Goal: Task Accomplishment & Management: Use online tool/utility

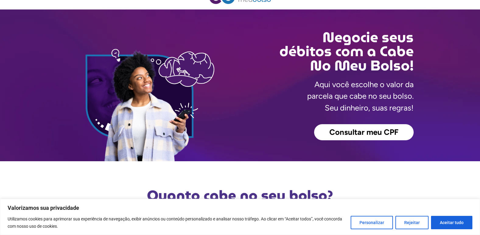
scroll to position [61, 0]
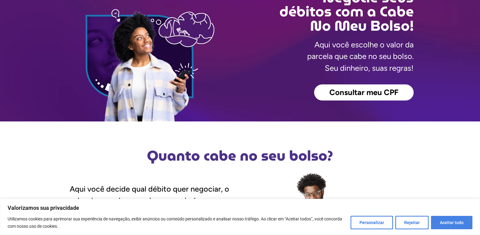
click at [443, 226] on button "Aceitar tudo" at bounding box center [451, 222] width 41 height 13
checkbox input "true"
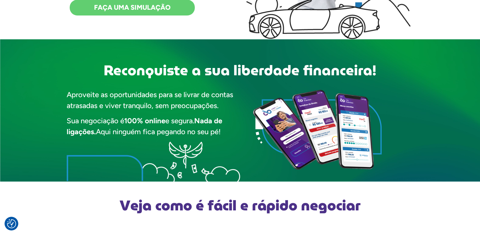
scroll to position [274, 0]
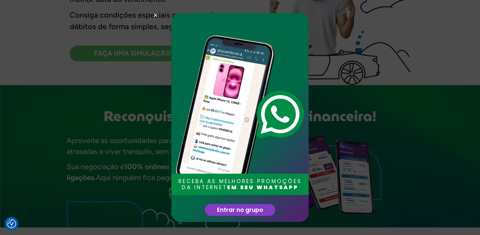
click at [356, 176] on div "RECEBA AS MELHORES PROMOÇÕES DA INTERNET EM SEU WHATSAPP Entrar no grupo" at bounding box center [240, 117] width 480 height 235
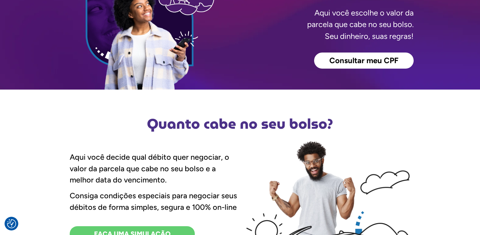
scroll to position [91, 0]
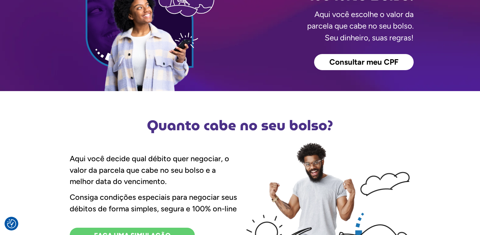
click at [358, 65] on span "Consultar meu CPF" at bounding box center [363, 62] width 69 height 8
